Goal: Navigation & Orientation: Find specific page/section

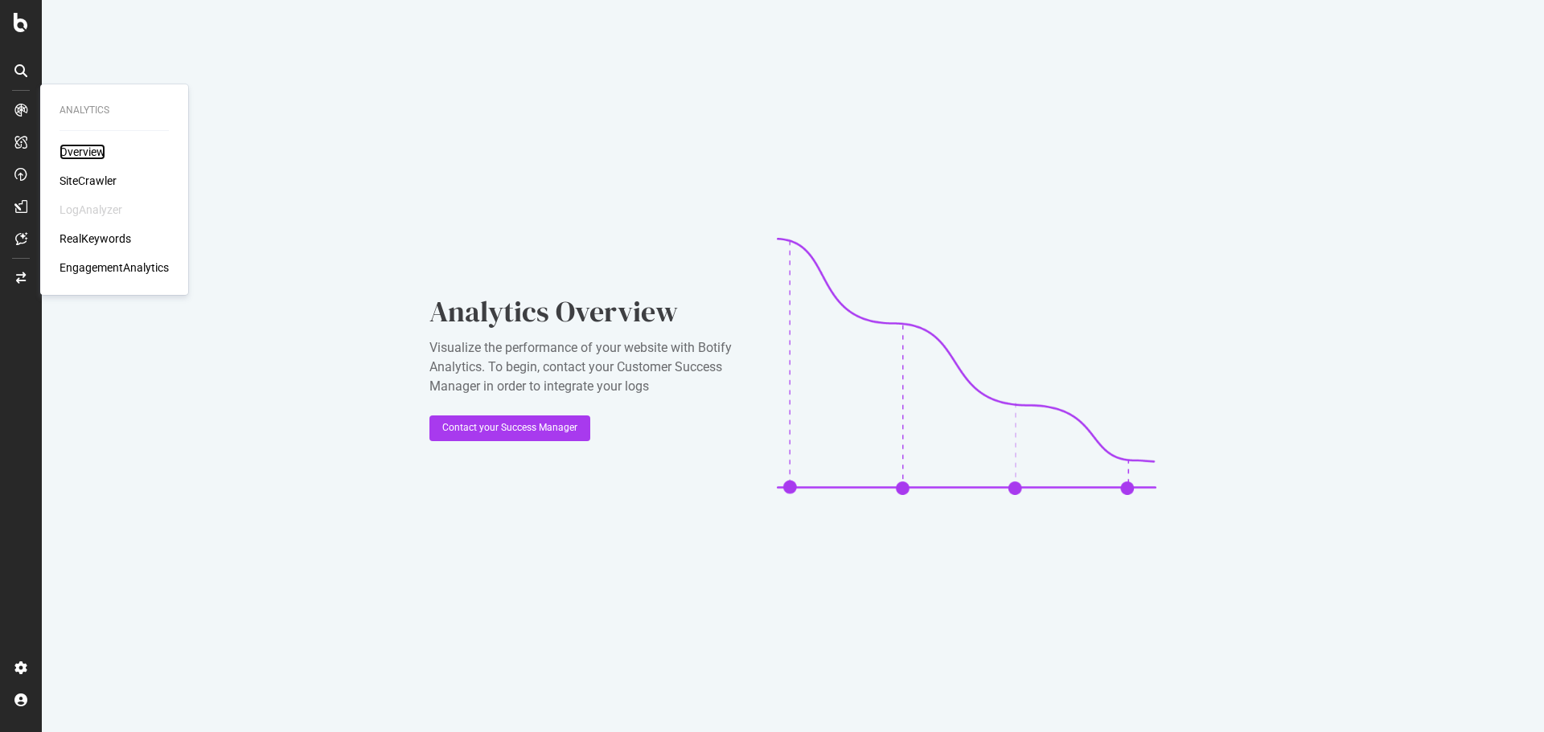
click at [68, 150] on div "Overview" at bounding box center [82, 152] width 46 height 16
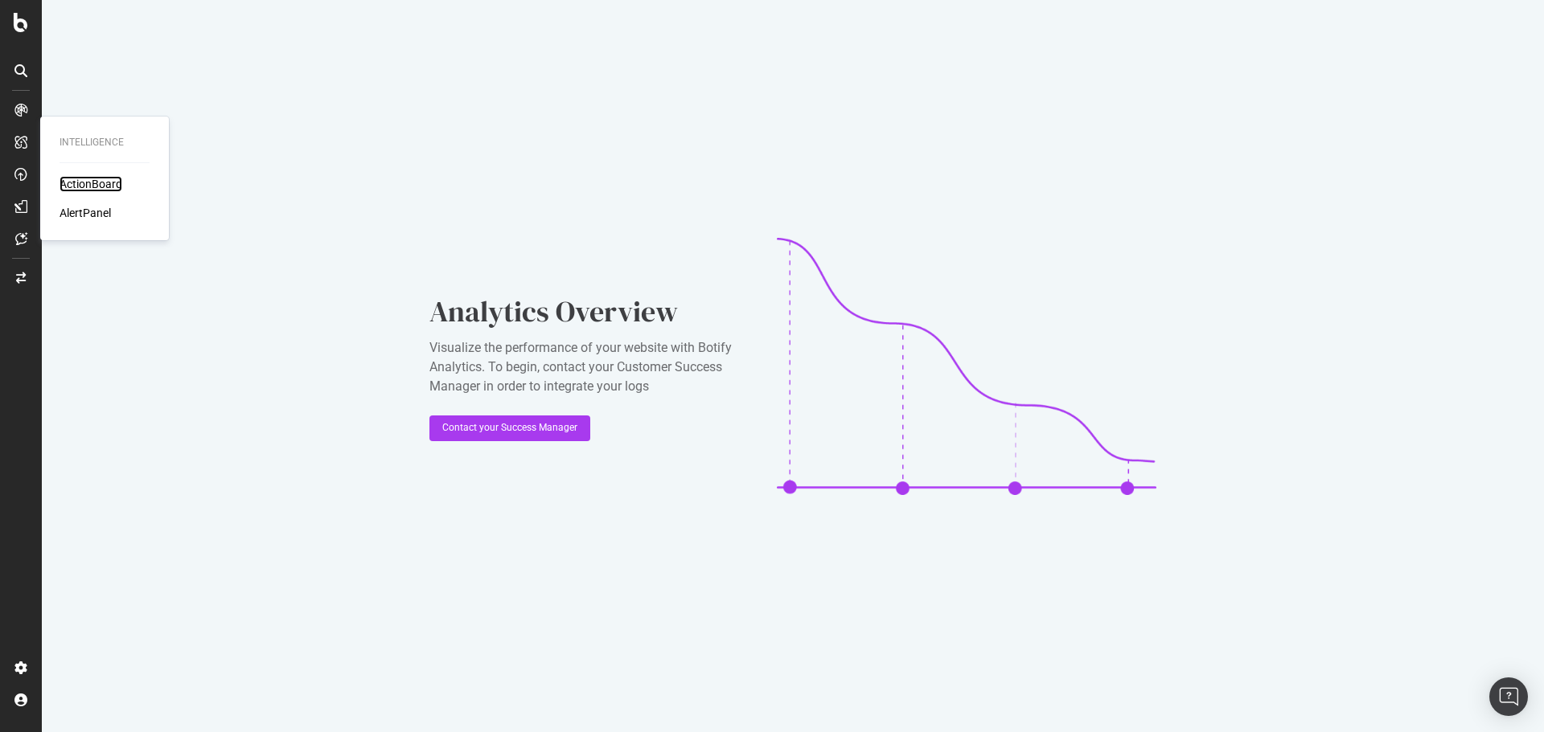
click at [99, 178] on div "ActionBoard" at bounding box center [90, 184] width 63 height 16
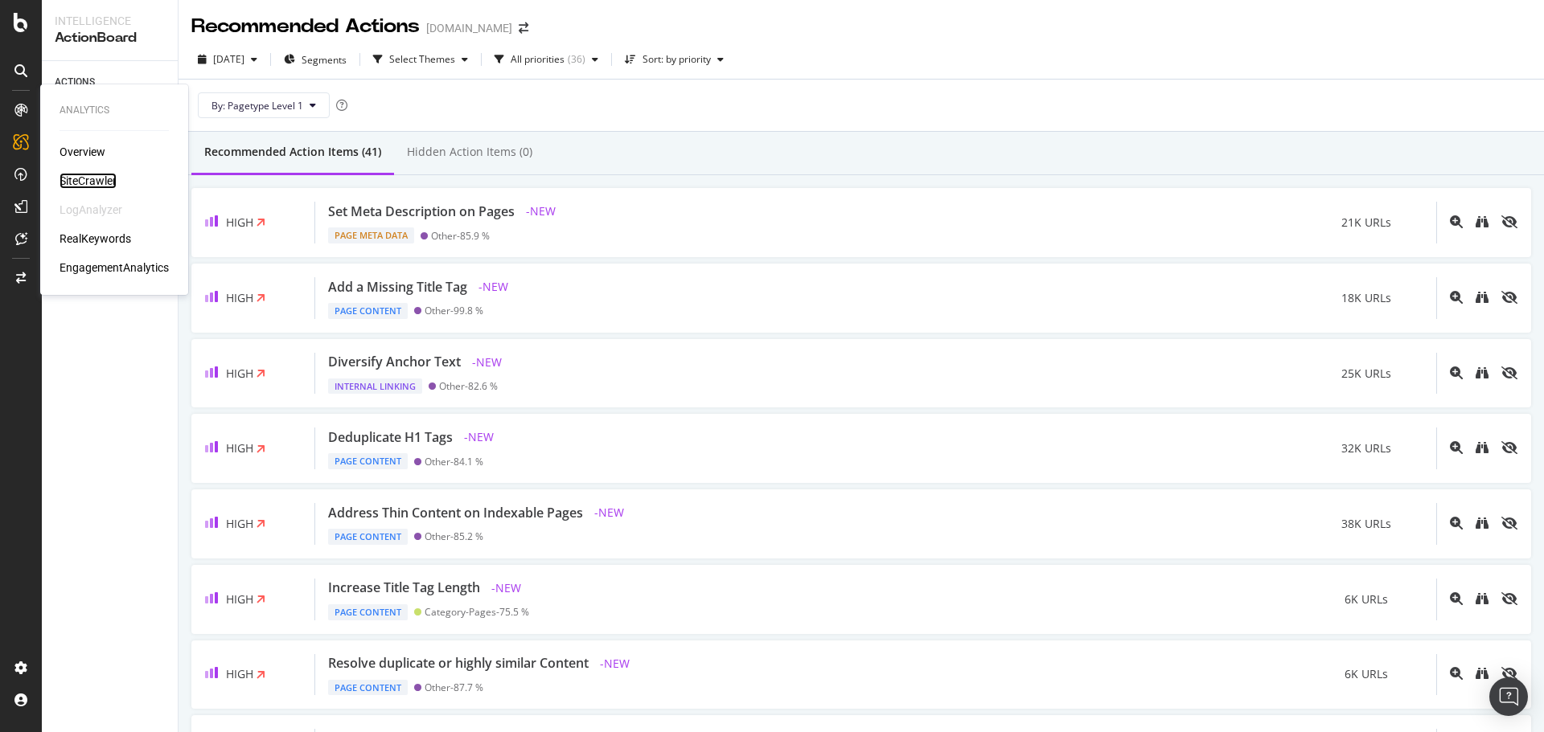
click at [95, 176] on div "SiteCrawler" at bounding box center [87, 181] width 57 height 16
